Goal: Use online tool/utility: Use online tool/utility

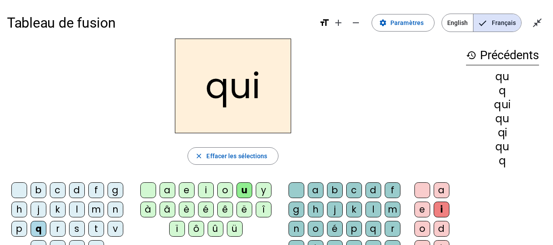
scroll to position [44, 0]
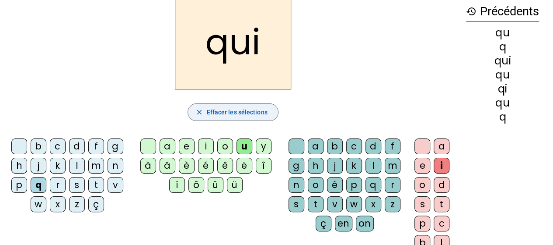
click at [200, 109] on mat-icon "close" at bounding box center [199, 112] width 8 height 8
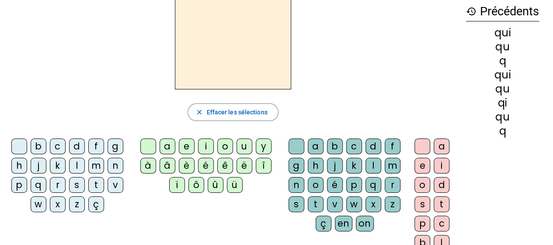
click at [79, 180] on div "s" at bounding box center [77, 185] width 16 height 16
click at [203, 142] on div "i" at bounding box center [206, 146] width 16 height 16
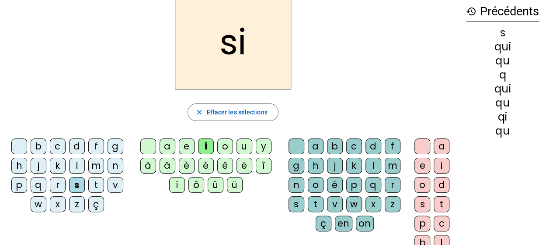
click at [112, 165] on div "n" at bounding box center [116, 166] width 16 height 16
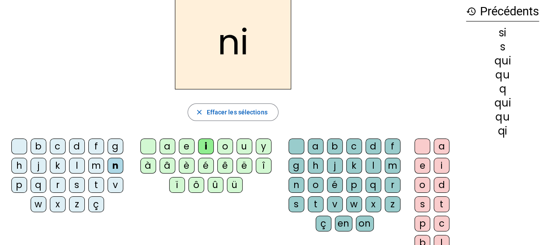
click at [194, 146] on div "e" at bounding box center [187, 146] width 16 height 16
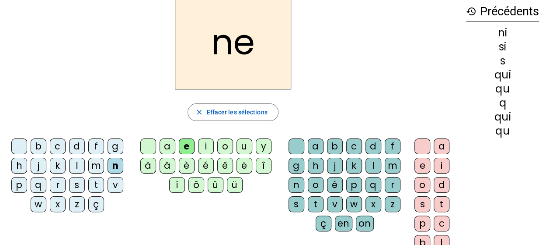
click at [77, 180] on div "s" at bounding box center [77, 185] width 16 height 16
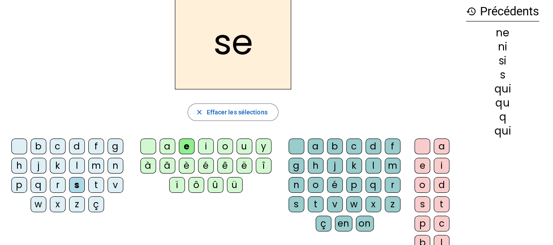
click at [98, 183] on div "t" at bounding box center [96, 185] width 16 height 16
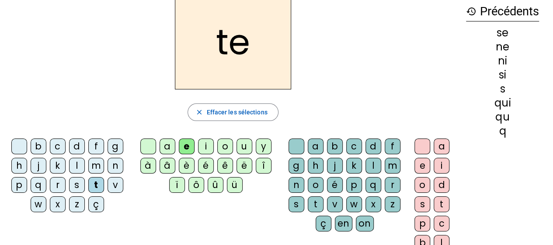
click at [77, 144] on div "d" at bounding box center [77, 146] width 16 height 16
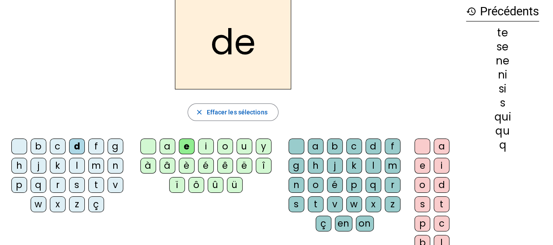
click at [243, 145] on div "u" at bounding box center [245, 146] width 16 height 16
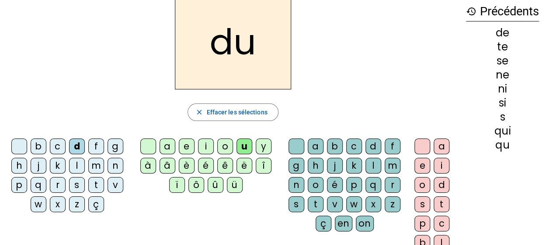
click at [81, 182] on div "s" at bounding box center [77, 185] width 16 height 16
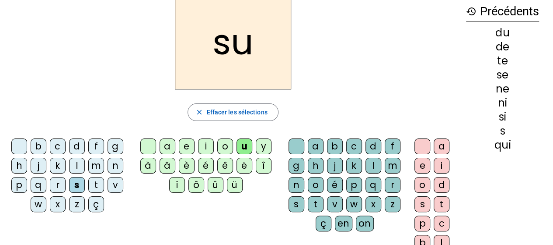
click at [77, 167] on div "l" at bounding box center [77, 166] width 16 height 16
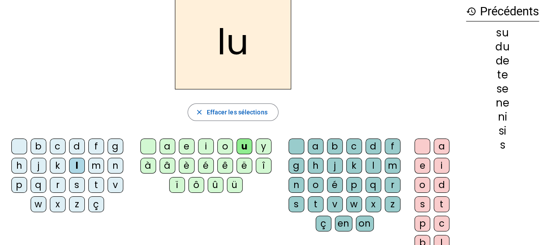
click at [98, 183] on div "t" at bounding box center [96, 185] width 16 height 16
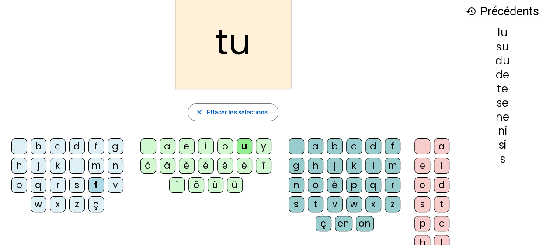
click at [166, 144] on div "a" at bounding box center [168, 146] width 16 height 16
click at [80, 182] on div "s" at bounding box center [77, 185] width 16 height 16
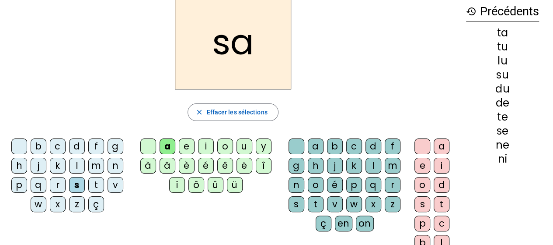
click at [98, 163] on div "m" at bounding box center [96, 166] width 16 height 16
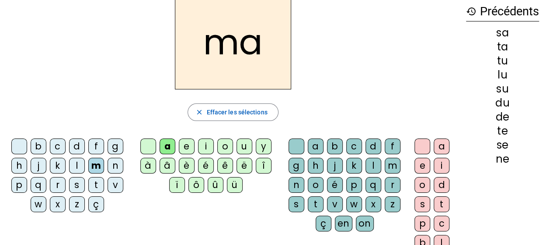
click at [202, 148] on div "i" at bounding box center [206, 146] width 16 height 16
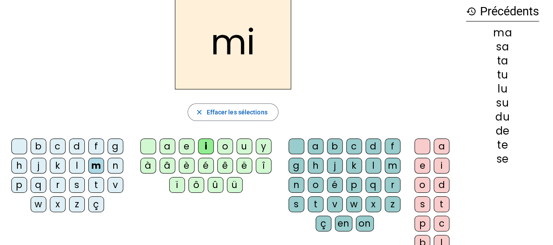
click at [190, 144] on div "e" at bounding box center [187, 146] width 16 height 16
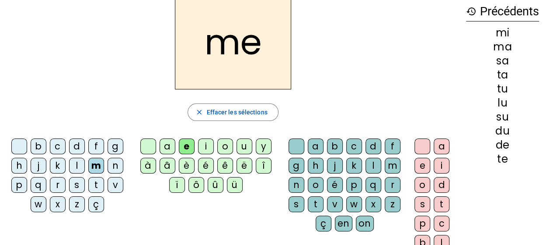
click at [77, 147] on div "d" at bounding box center [77, 146] width 16 height 16
